Goal: Task Accomplishment & Management: Use online tool/utility

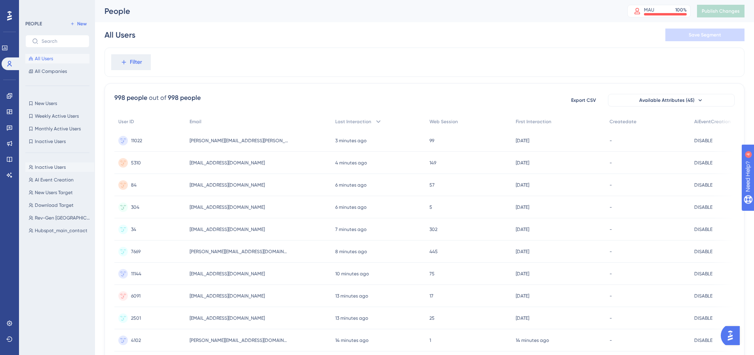
click at [54, 167] on span "Inactive Users" at bounding box center [50, 167] width 31 height 6
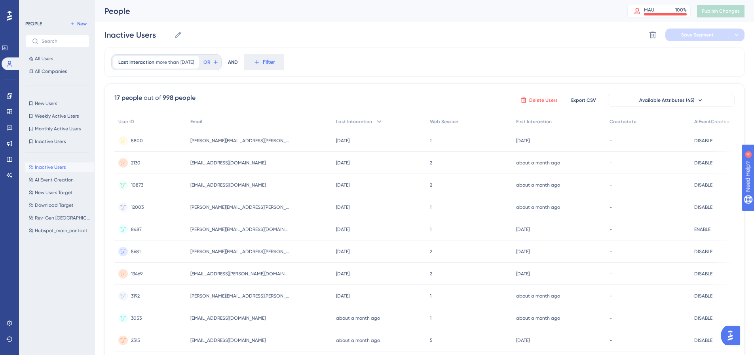
click at [551, 99] on span "Delete Users" at bounding box center [543, 100] width 29 height 6
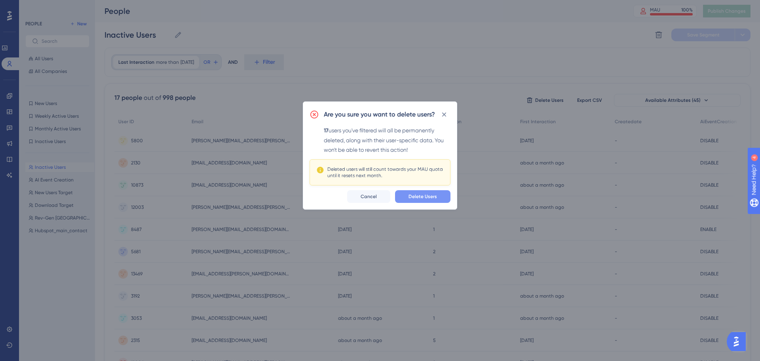
click at [436, 202] on button "Delete Users" at bounding box center [422, 196] width 55 height 13
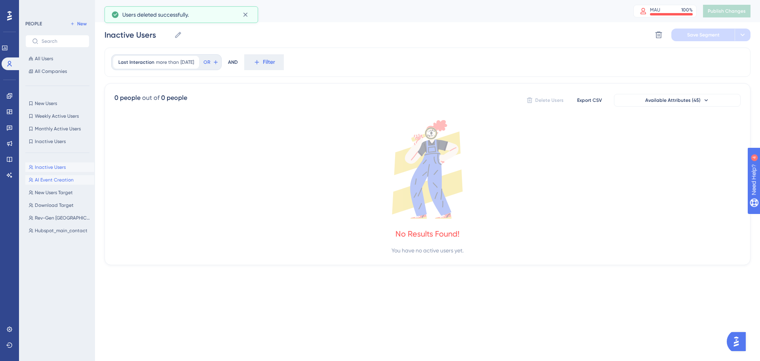
click at [58, 179] on span "AI Event Creation" at bounding box center [54, 180] width 39 height 6
type input "AI Event Creation"
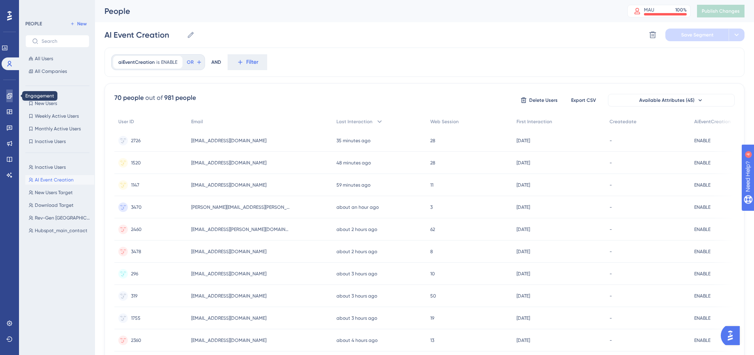
click at [9, 98] on icon at bounding box center [9, 95] width 5 height 5
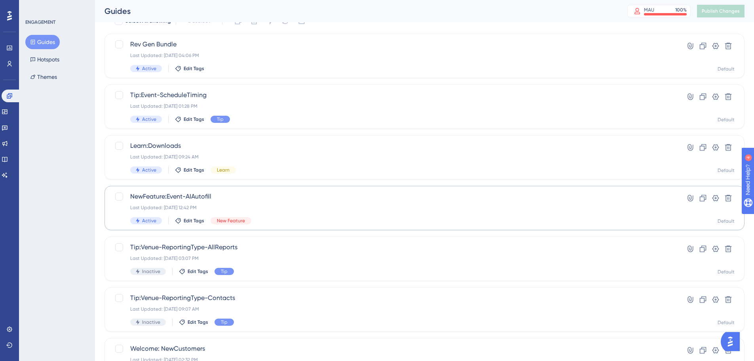
scroll to position [40, 0]
click at [351, 205] on div "Last Updated: [DATE] 12:42 PM" at bounding box center [392, 207] width 525 height 6
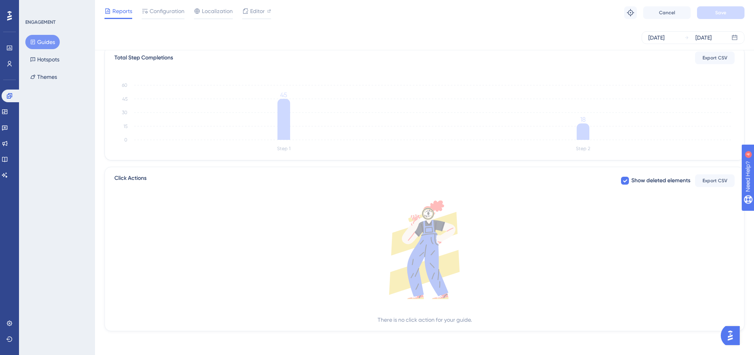
scroll to position [198, 0]
click at [9, 95] on icon at bounding box center [9, 96] width 6 height 6
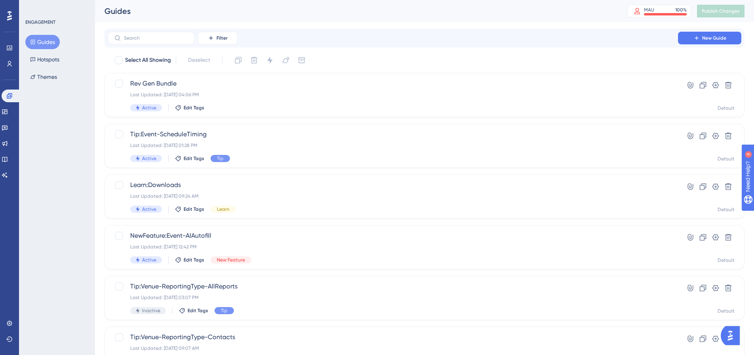
click at [50, 40] on button "Guides" at bounding box center [42, 42] width 34 height 14
click at [6, 44] on link at bounding box center [9, 48] width 6 height 13
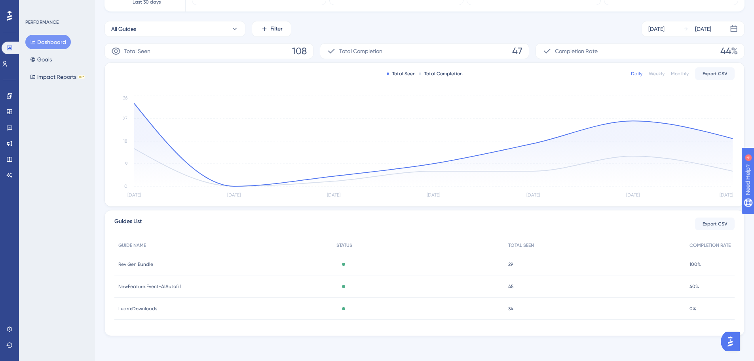
scroll to position [100, 0]
